Goal: Task Accomplishment & Management: Complete application form

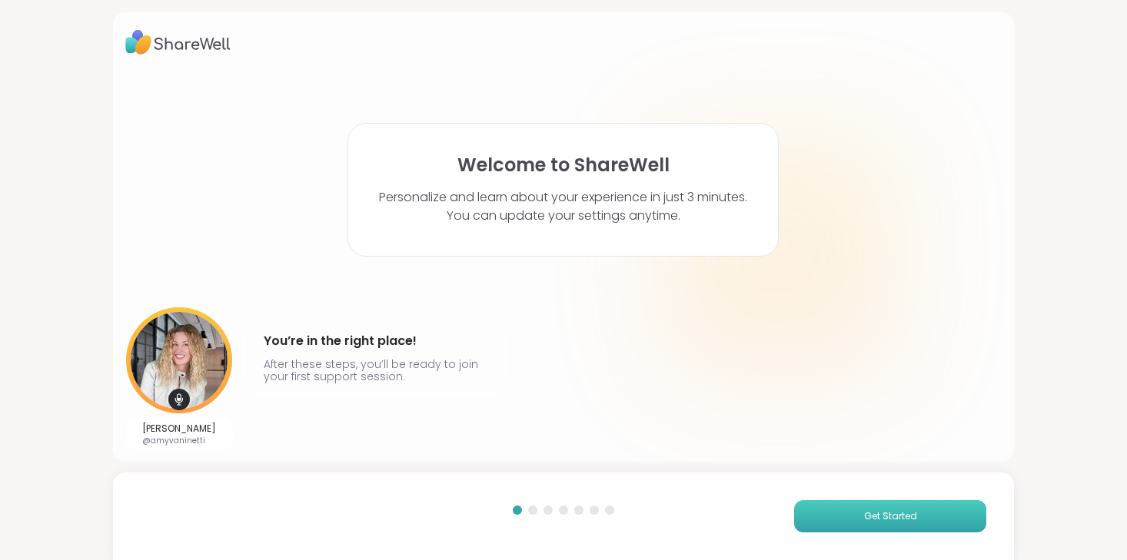
click at [831, 510] on button "Get Started" at bounding box center [890, 517] width 192 height 32
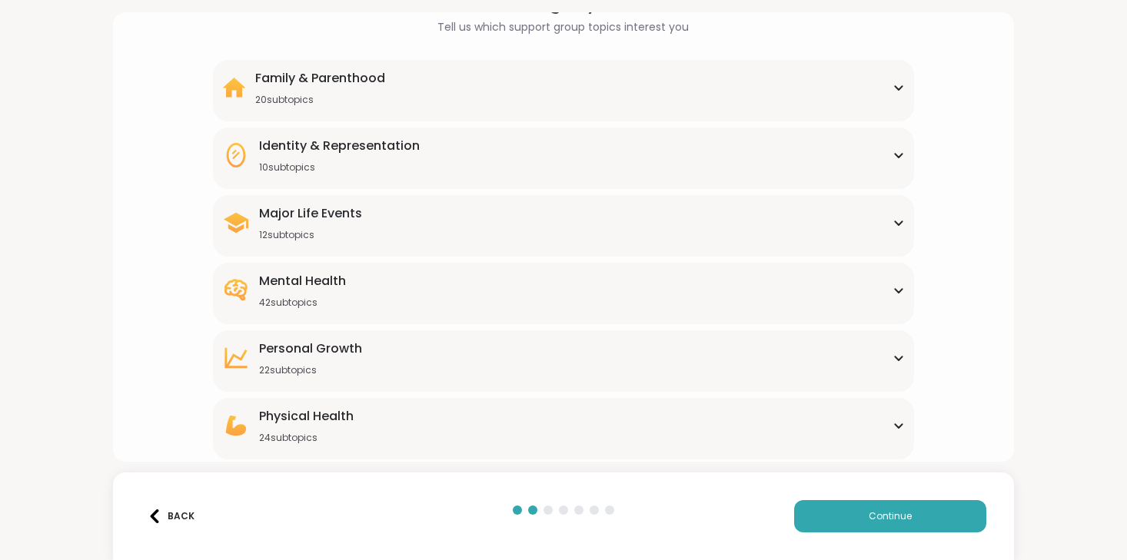
scroll to position [98, 0]
click at [625, 287] on div "Mental Health 42 subtopics" at bounding box center [563, 288] width 683 height 37
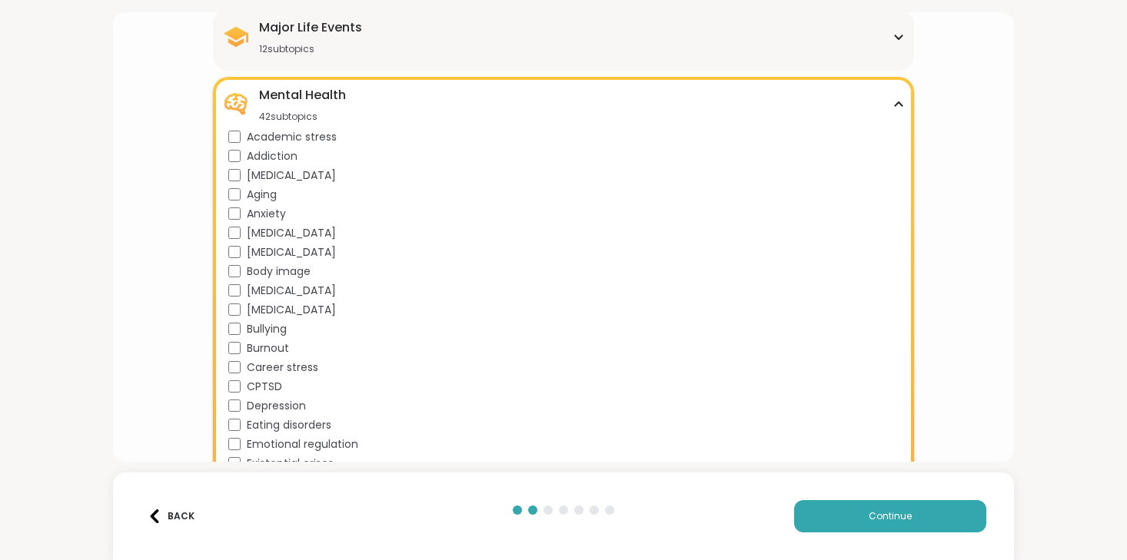
scroll to position [313, 0]
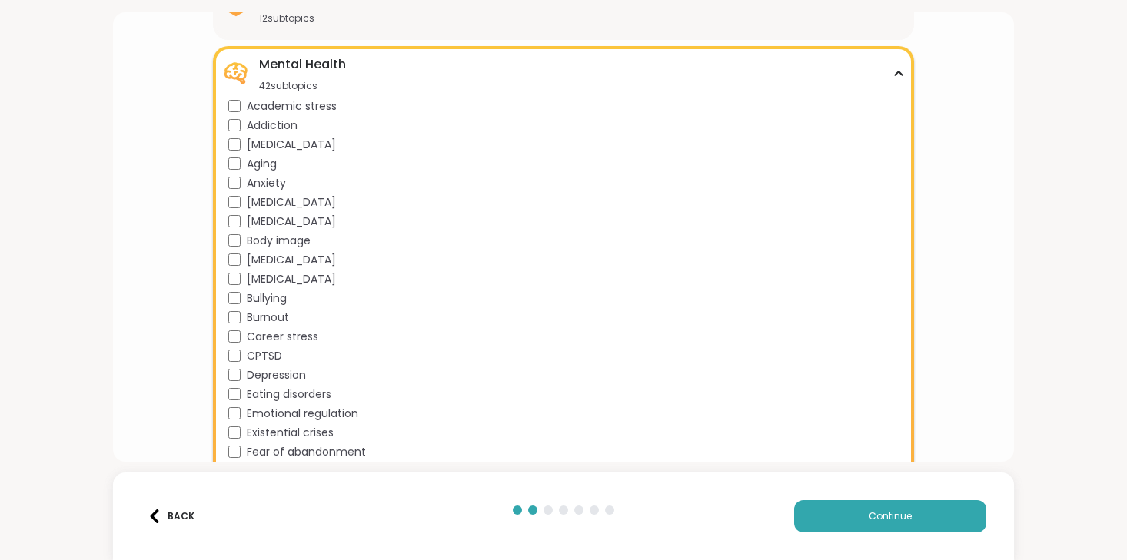
click at [268, 183] on span "Anxiety" at bounding box center [266, 183] width 39 height 16
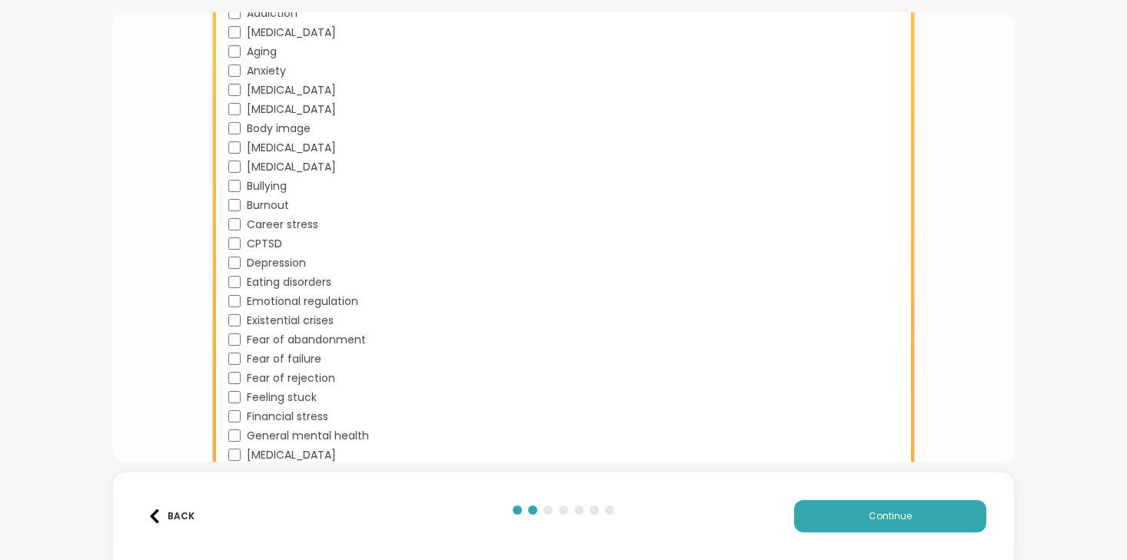
scroll to position [426, 0]
click at [279, 206] on span "Burnout" at bounding box center [268, 205] width 42 height 16
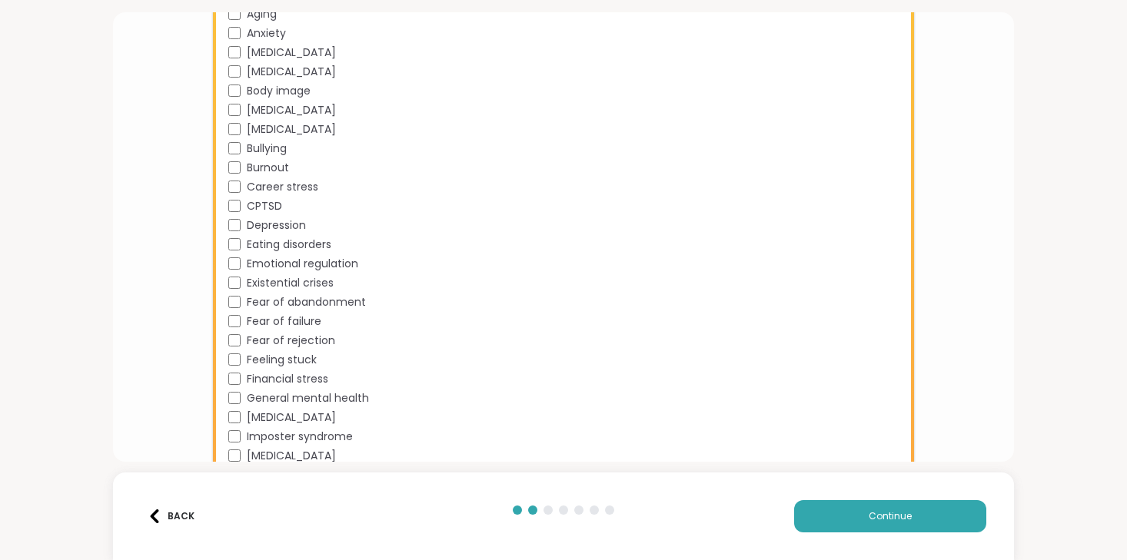
scroll to position [464, 0]
click at [275, 203] on span "CPTSD" at bounding box center [264, 206] width 35 height 16
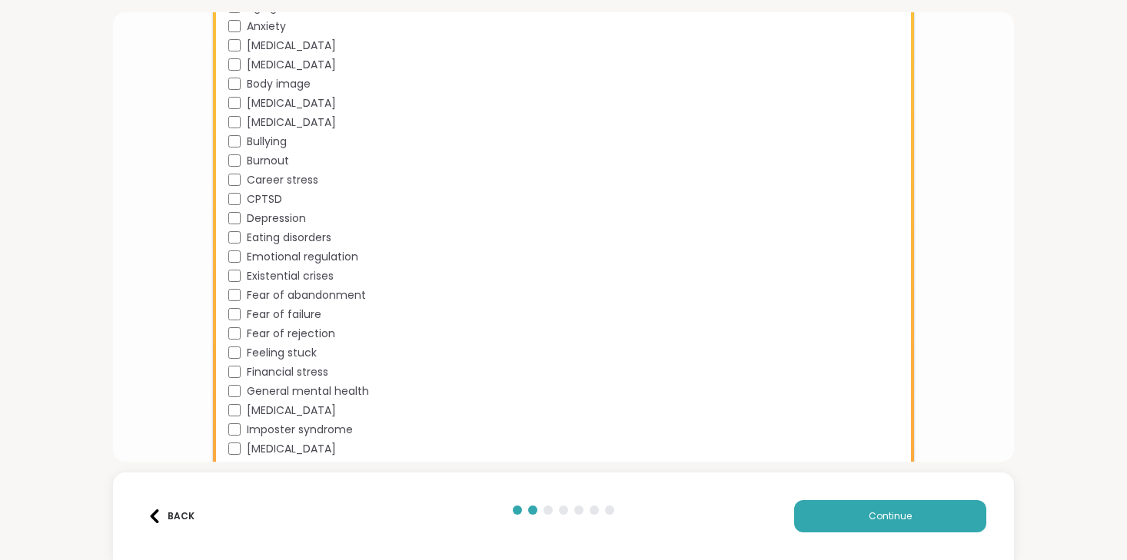
click at [300, 218] on span "Depression" at bounding box center [276, 219] width 59 height 16
click at [294, 234] on span "Eating disorders" at bounding box center [289, 238] width 85 height 16
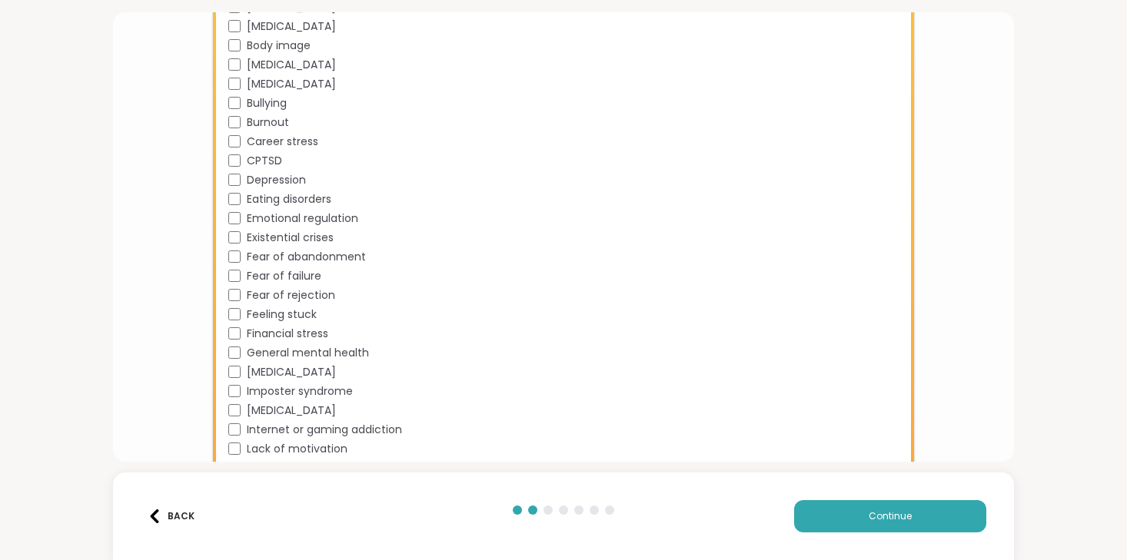
scroll to position [509, 0]
click at [324, 222] on span "Emotional regulation" at bounding box center [302, 218] width 111 height 16
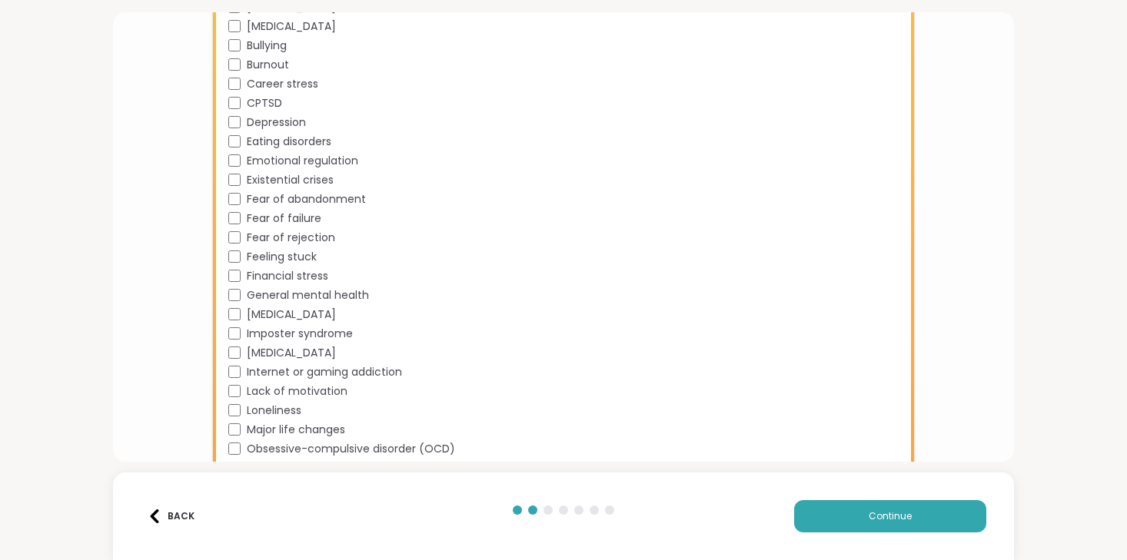
scroll to position [574, 0]
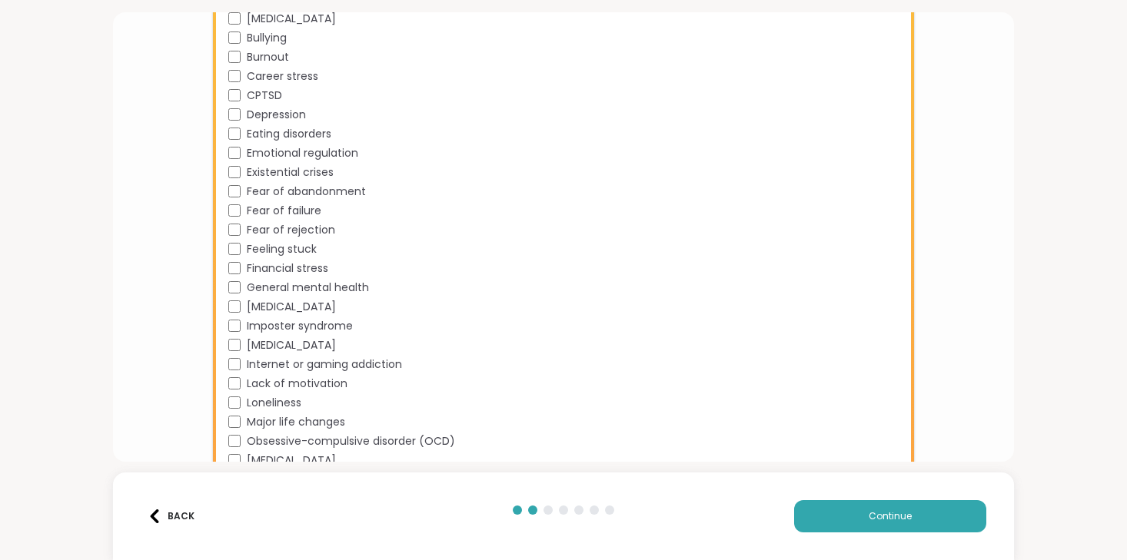
click at [305, 228] on span "Fear of rejection" at bounding box center [291, 230] width 88 height 16
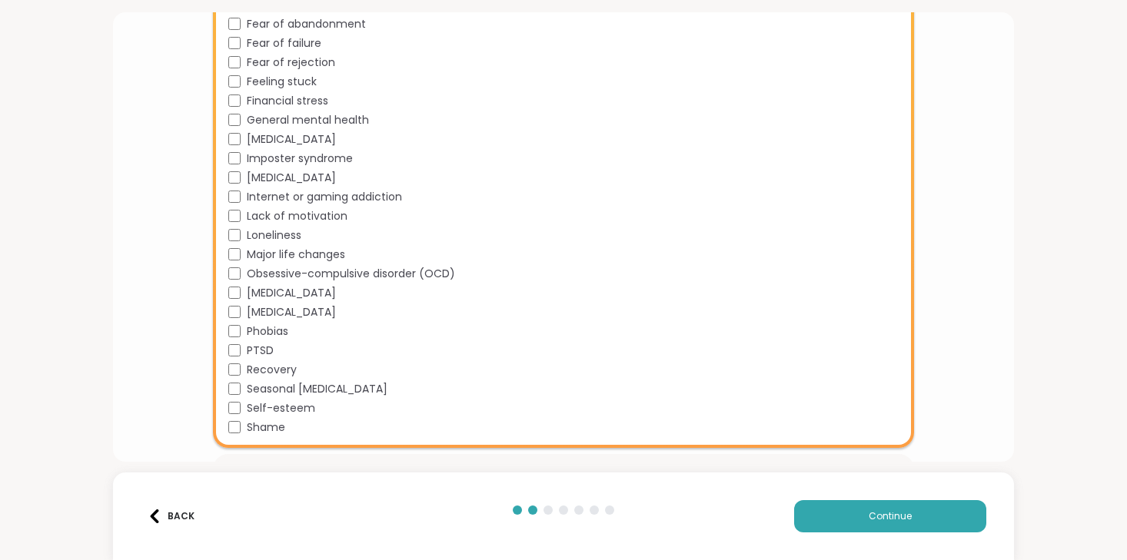
scroll to position [743, 0]
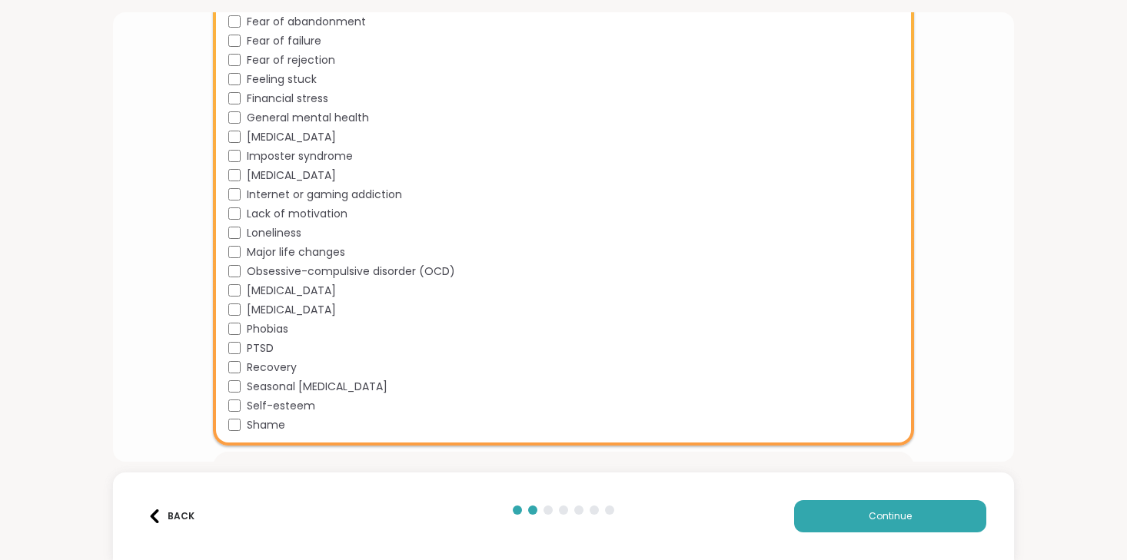
click at [294, 208] on span "Lack of motivation" at bounding box center [297, 214] width 101 height 16
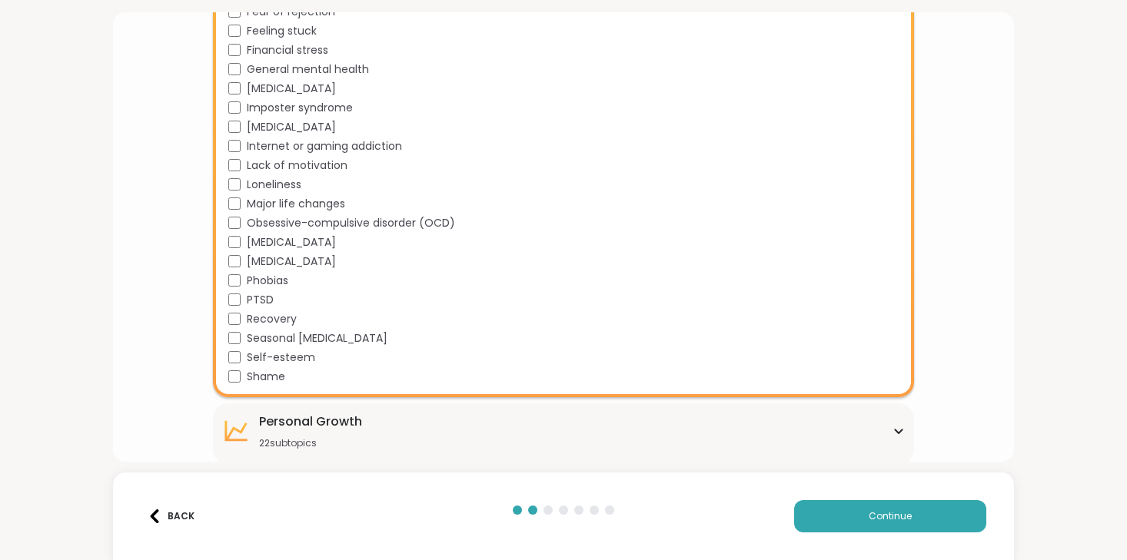
click at [491, 374] on div "Shame" at bounding box center [566, 377] width 677 height 16
click at [840, 510] on button "Continue" at bounding box center [890, 517] width 192 height 32
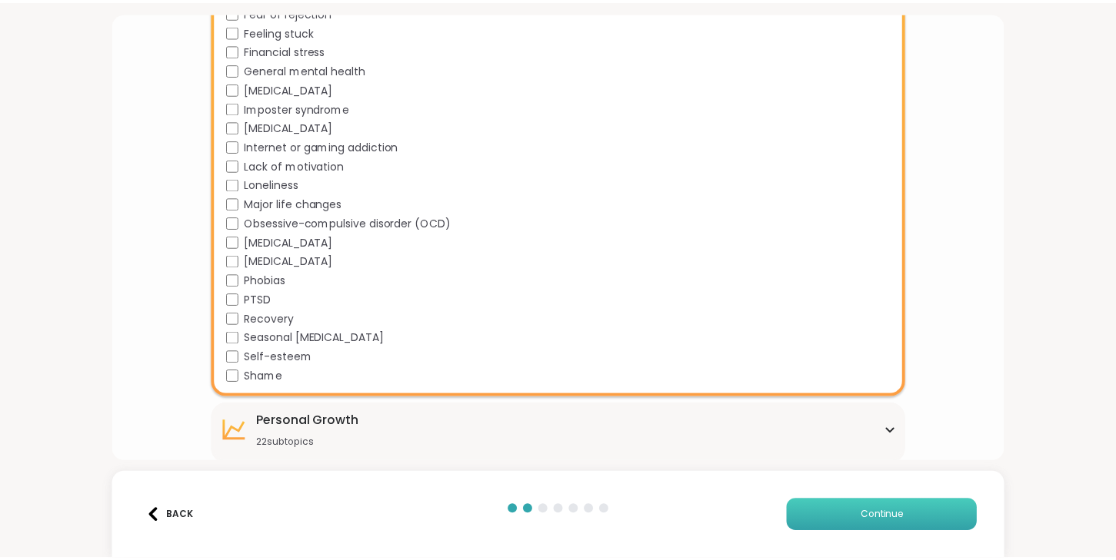
scroll to position [0, 0]
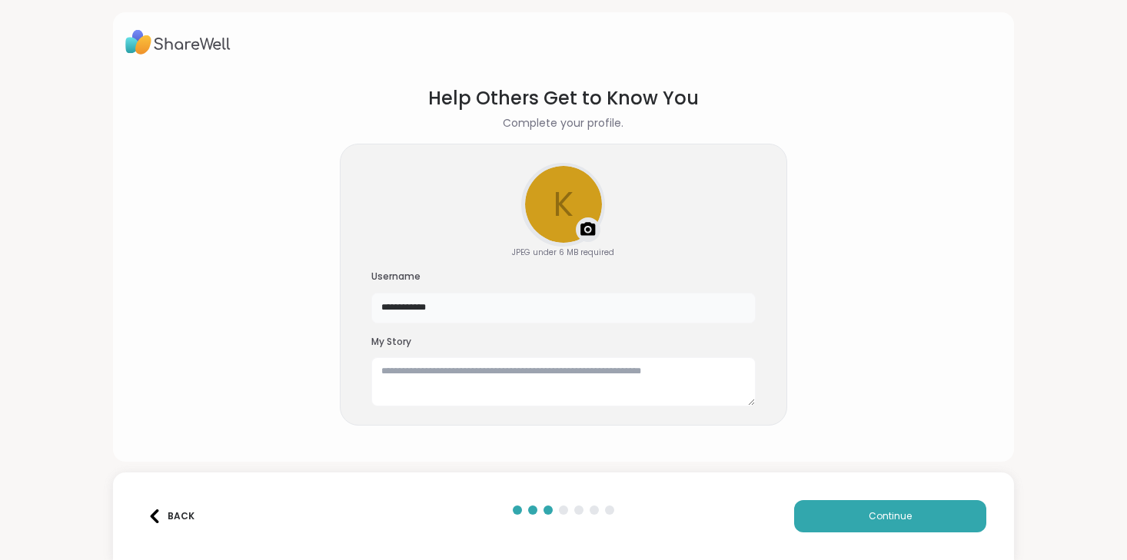
drag, startPoint x: 544, startPoint y: 300, endPoint x: 269, endPoint y: 291, distance: 275.4
click at [269, 291] on section "**********" at bounding box center [563, 260] width 877 height 377
drag, startPoint x: 477, startPoint y: 312, endPoint x: 335, endPoint y: 308, distance: 141.5
click at [335, 308] on section "**********" at bounding box center [563, 260] width 877 height 377
type input "*"
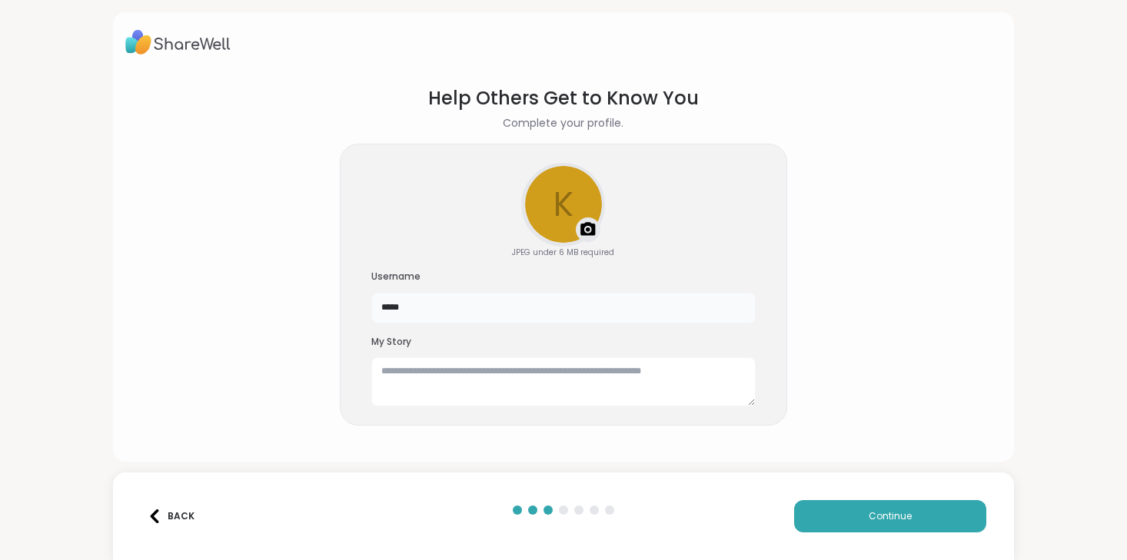
type input "*****"
click at [397, 376] on textarea at bounding box center [563, 382] width 384 height 49
click at [851, 512] on button "Continue" at bounding box center [890, 517] width 192 height 32
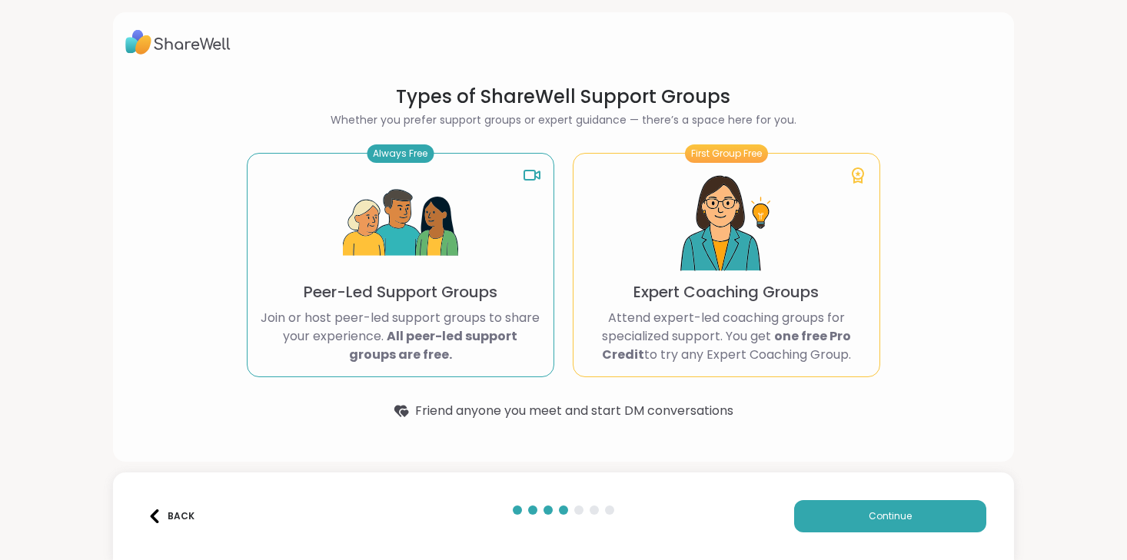
click at [451, 304] on div "Always Free Peer-Led Support Groups Join or host peer-led support groups to sha…" at bounding box center [401, 265] width 308 height 224
click at [835, 509] on button "Continue" at bounding box center [890, 517] width 192 height 32
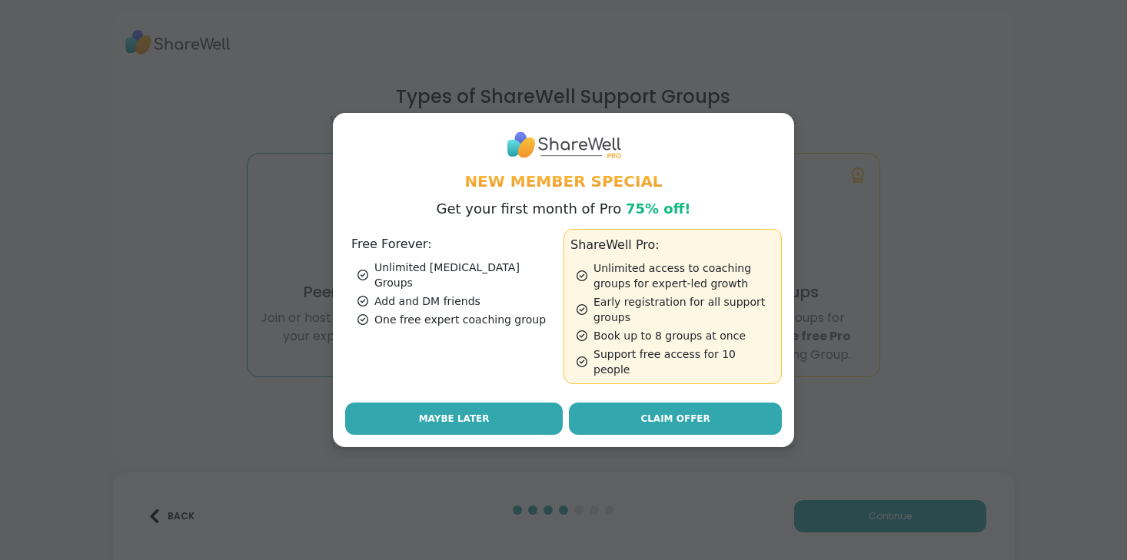
click at [480, 412] on span "Maybe Later" at bounding box center [454, 419] width 71 height 14
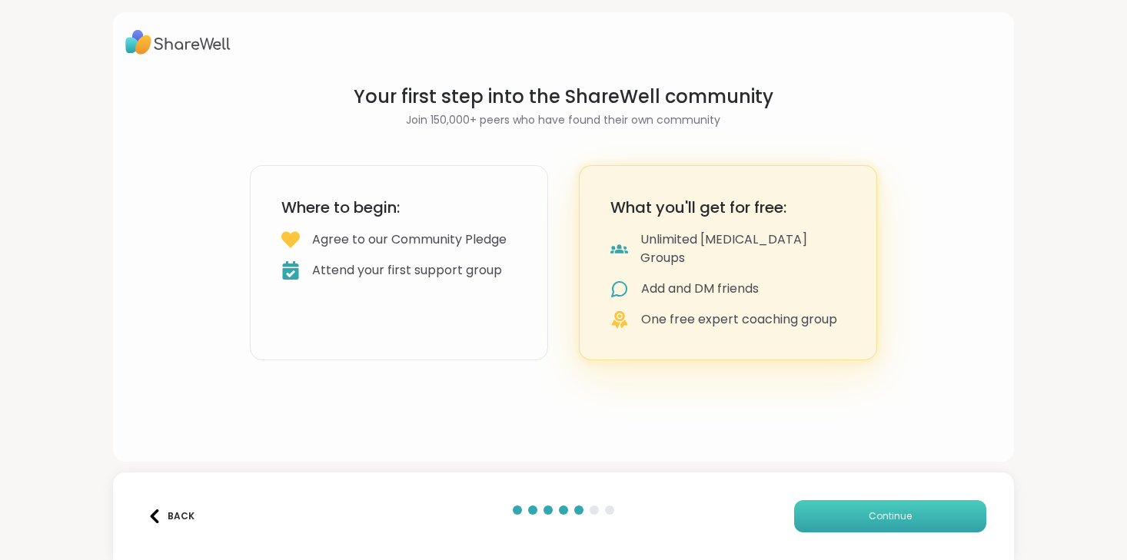
click at [847, 516] on button "Continue" at bounding box center [890, 517] width 192 height 32
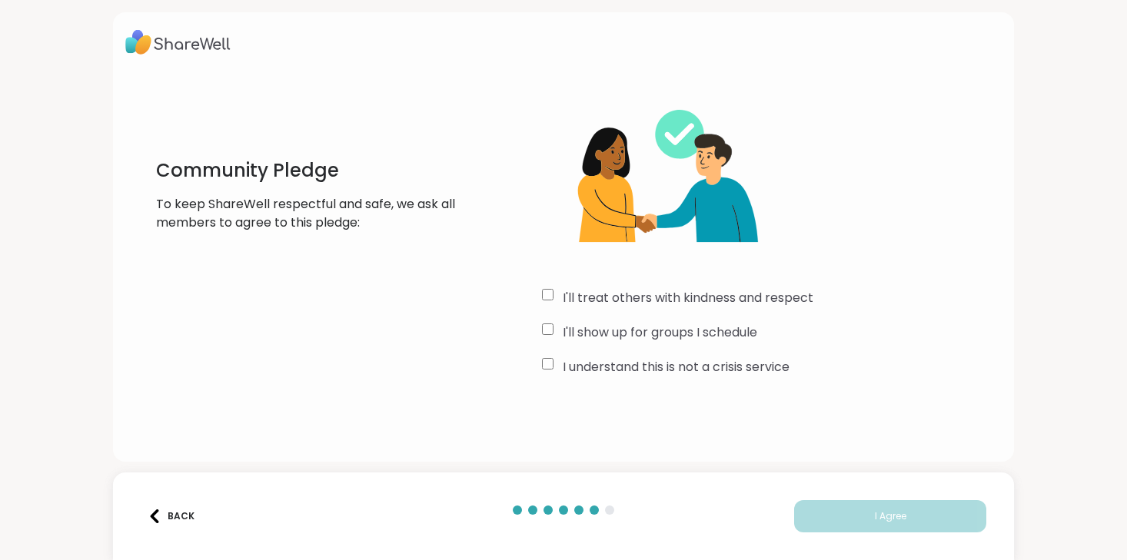
click at [705, 298] on label "I'll treat others with kindness and respect" at bounding box center [688, 298] width 251 height 18
click at [702, 333] on label "I'll show up for groups I schedule" at bounding box center [660, 333] width 195 height 18
click at [703, 363] on label "I understand this is not a crisis service" at bounding box center [676, 367] width 227 height 18
click at [825, 514] on button "I Agree" at bounding box center [890, 517] width 192 height 32
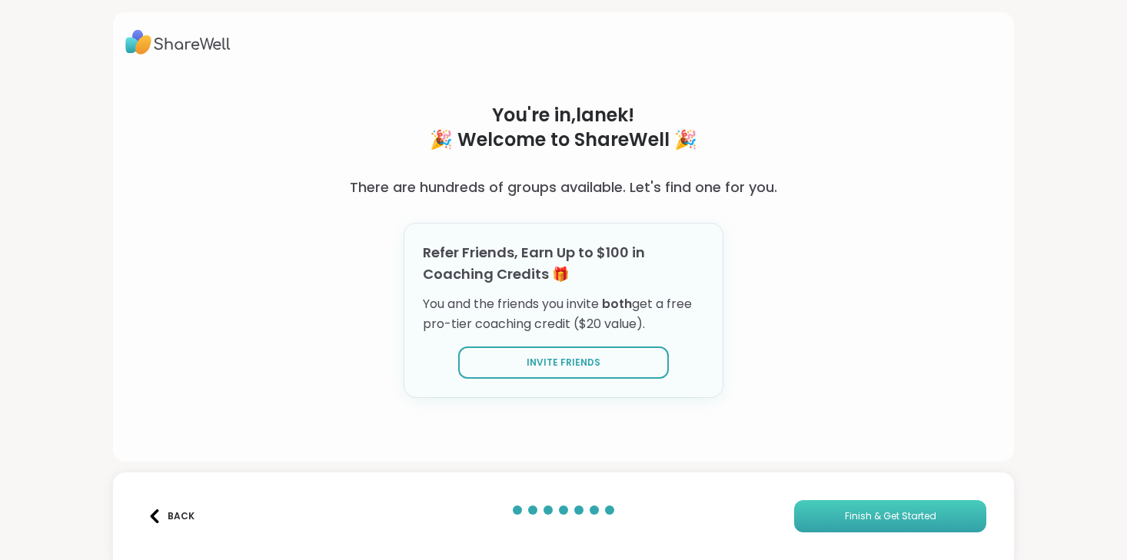
click at [888, 507] on button "Finish & Get Started" at bounding box center [890, 517] width 192 height 32
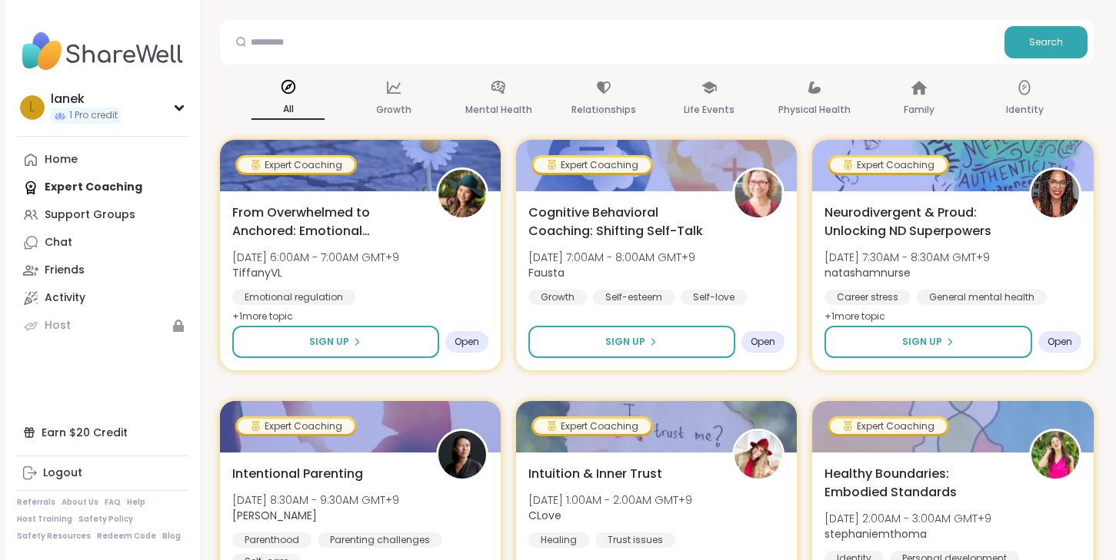
scroll to position [170, 0]
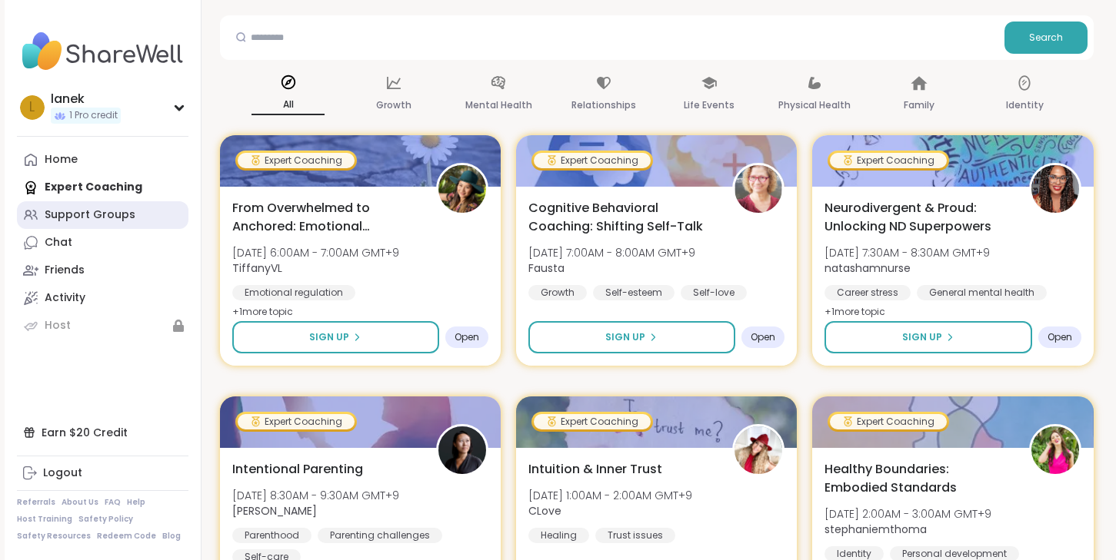
click at [127, 211] on div "Support Groups" at bounding box center [90, 215] width 91 height 15
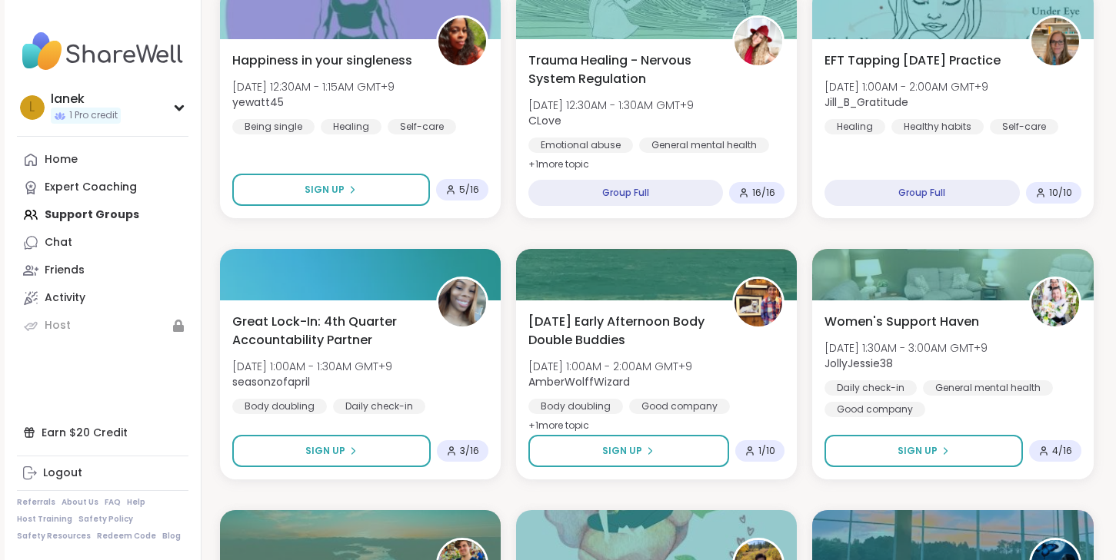
scroll to position [1074, 0]
